Goal: Information Seeking & Learning: Find specific fact

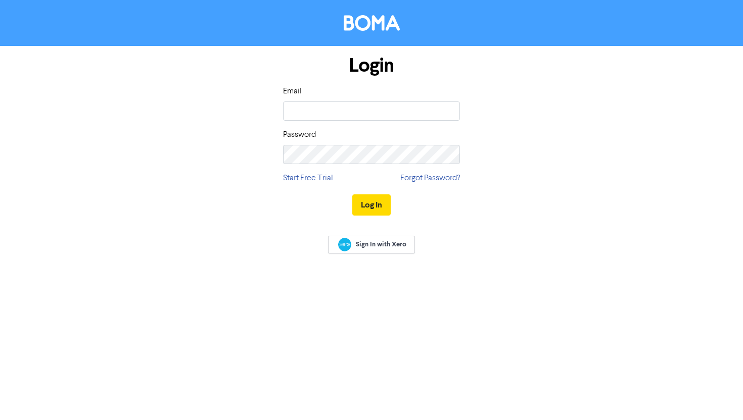
type input "[EMAIL_ADDRESS][DOMAIN_NAME]"
click at [366, 164] on div "Login Email [EMAIL_ADDRESS][DOMAIN_NAME] Password Start Free Trial Forgot Passw…" at bounding box center [371, 136] width 192 height 180
click at [352, 194] on button "Log In" at bounding box center [371, 204] width 38 height 21
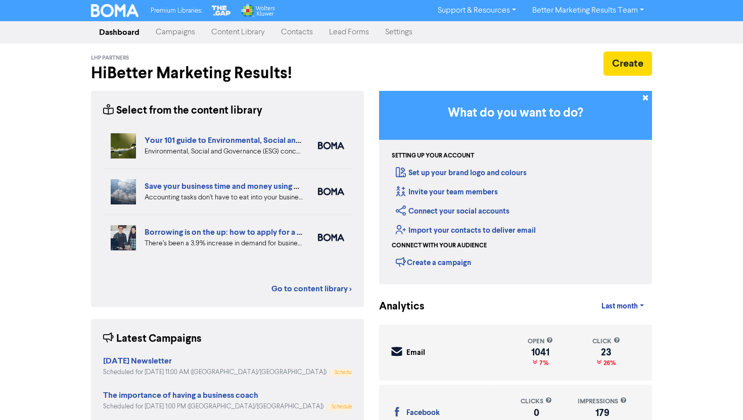
click at [180, 37] on link "Campaigns" at bounding box center [175, 32] width 56 height 20
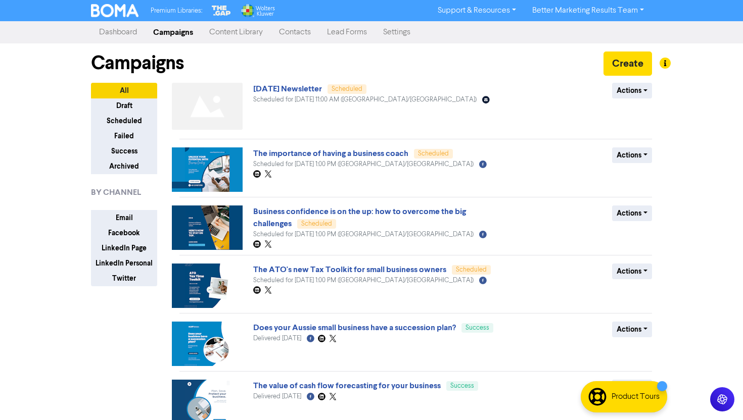
click at [219, 32] on link "Content Library" at bounding box center [236, 32] width 70 height 20
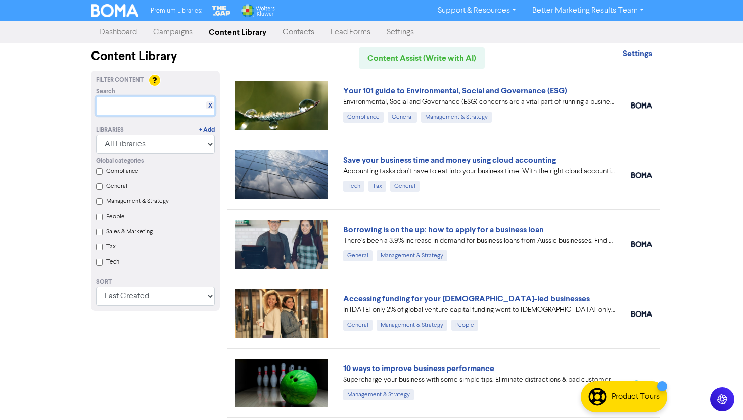
click at [170, 108] on input "text" at bounding box center [155, 105] width 119 height 19
paste input "Division 296"
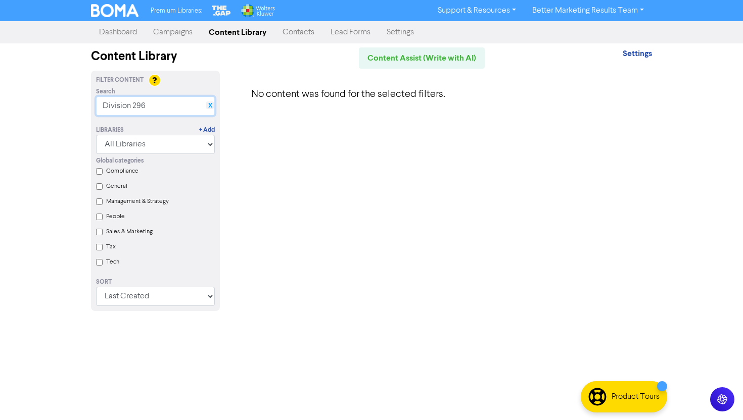
type input "Division 296"
click at [208, 104] on link "X" at bounding box center [210, 106] width 4 height 8
